Goal: Transaction & Acquisition: Download file/media

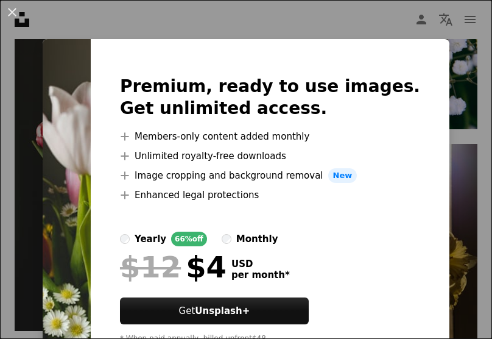
click at [91, 168] on img at bounding box center [67, 214] width 48 height 351
click at [16, 20] on button "An X shape" at bounding box center [12, 12] width 15 height 15
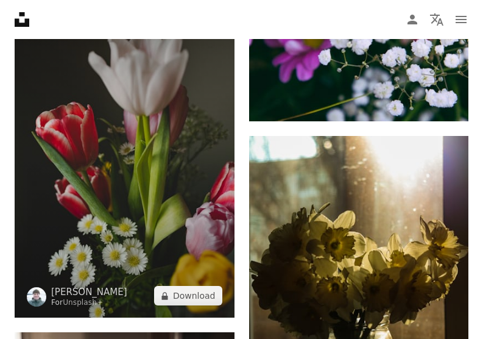
click at [101, 207] on img at bounding box center [125, 153] width 220 height 330
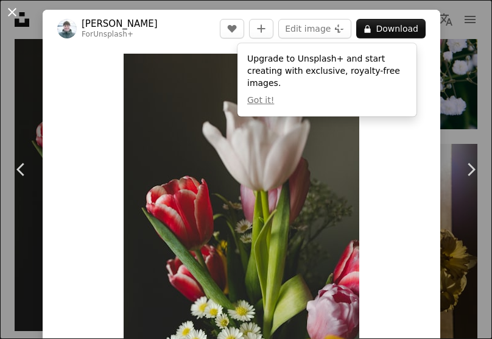
click at [15, 11] on button "An X shape" at bounding box center [12, 12] width 15 height 15
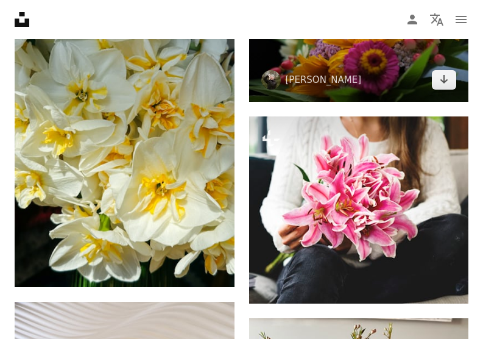
scroll to position [1890, 0]
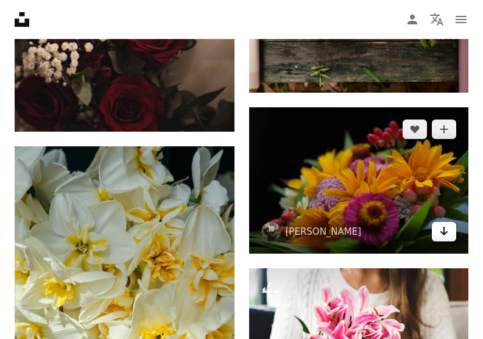
click at [449, 234] on link "Arrow pointing down" at bounding box center [444, 232] width 24 height 20
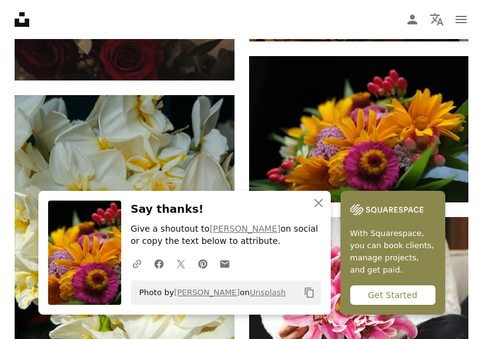
scroll to position [2011, 0]
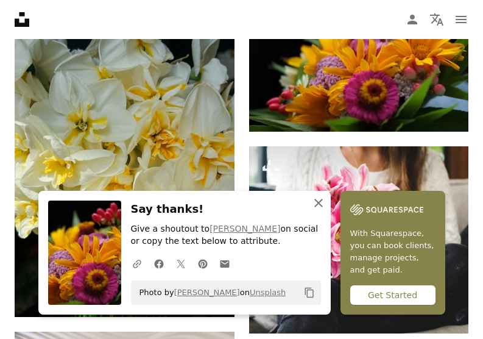
click at [322, 202] on icon "An X shape" at bounding box center [318, 203] width 15 height 15
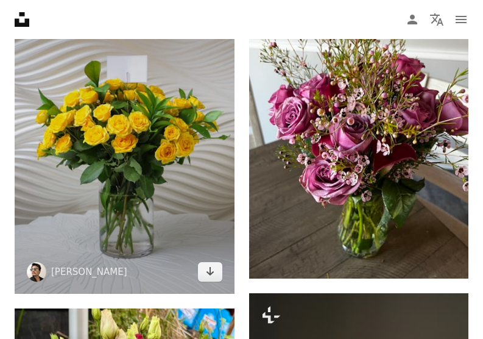
scroll to position [2438, 0]
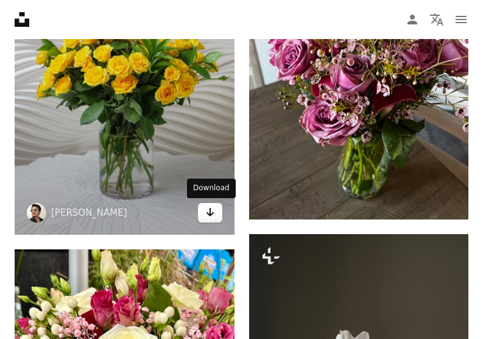
click at [216, 213] on link "Arrow pointing down" at bounding box center [210, 213] width 24 height 20
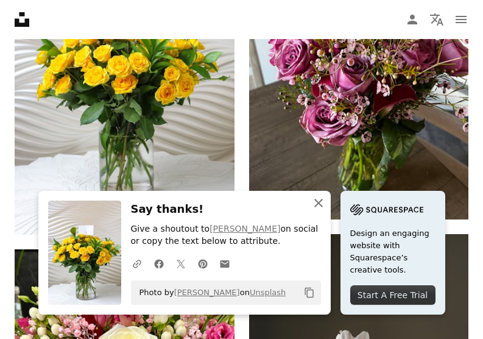
click at [316, 204] on icon "button" at bounding box center [319, 203] width 9 height 9
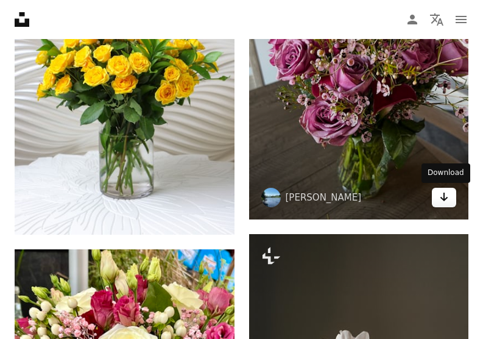
click at [441, 202] on icon "Arrow pointing down" at bounding box center [444, 197] width 10 height 15
